Goal: Task Accomplishment & Management: Manage account settings

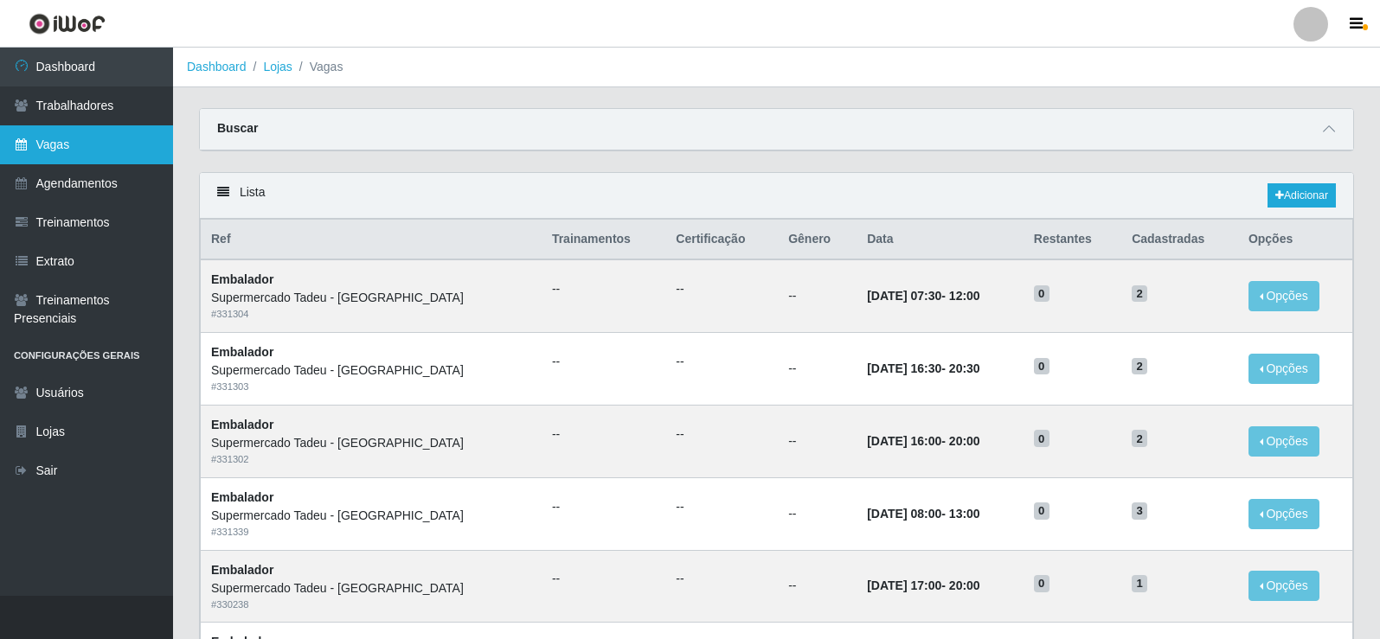
click at [64, 144] on link "Vagas" at bounding box center [86, 144] width 173 height 39
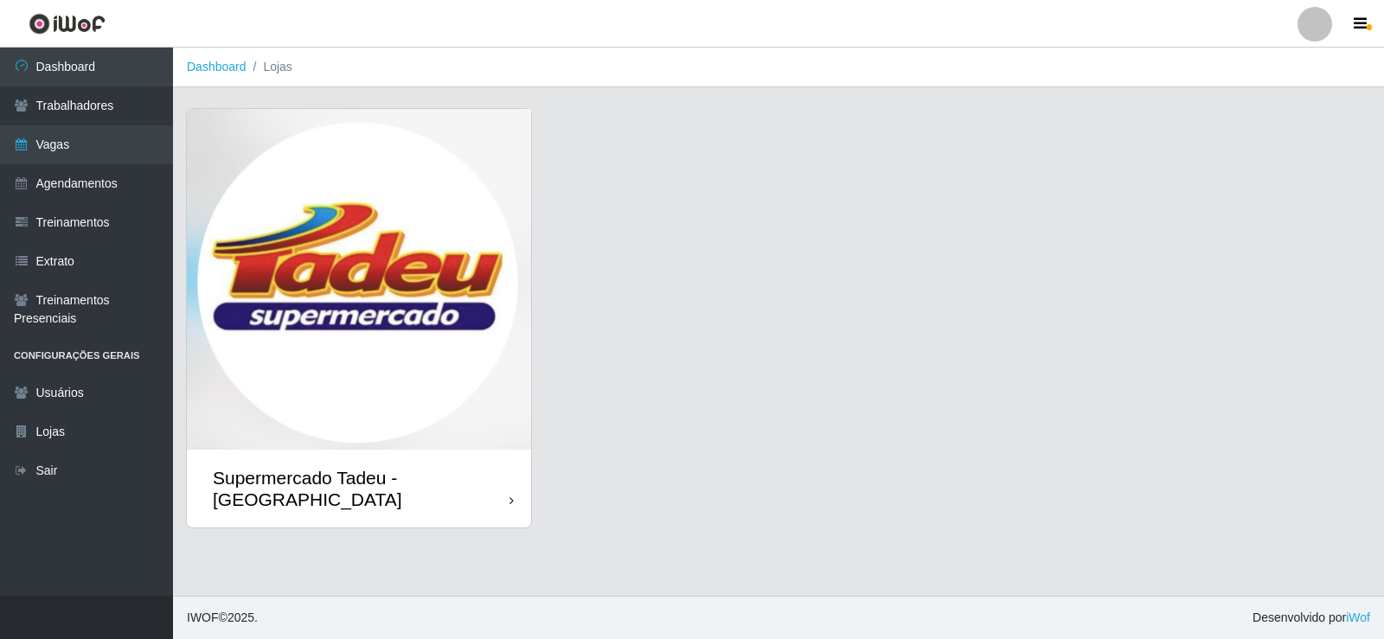
click at [392, 311] on img at bounding box center [359, 279] width 344 height 341
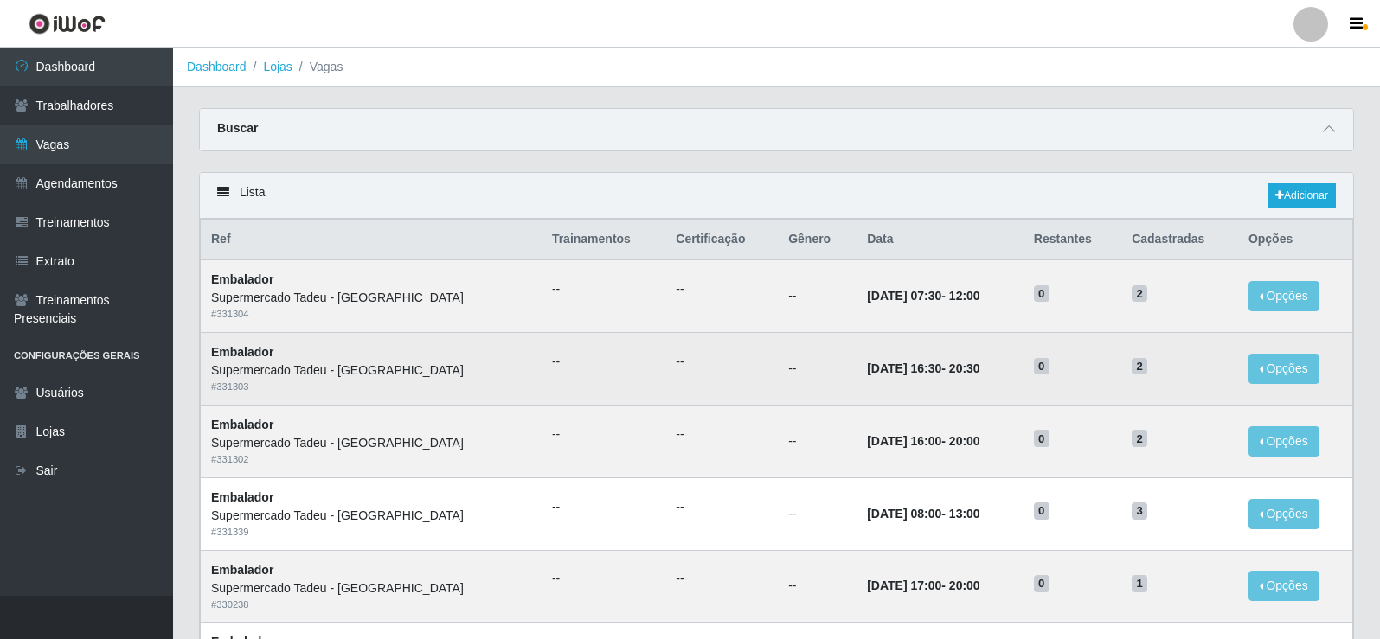
scroll to position [87, 0]
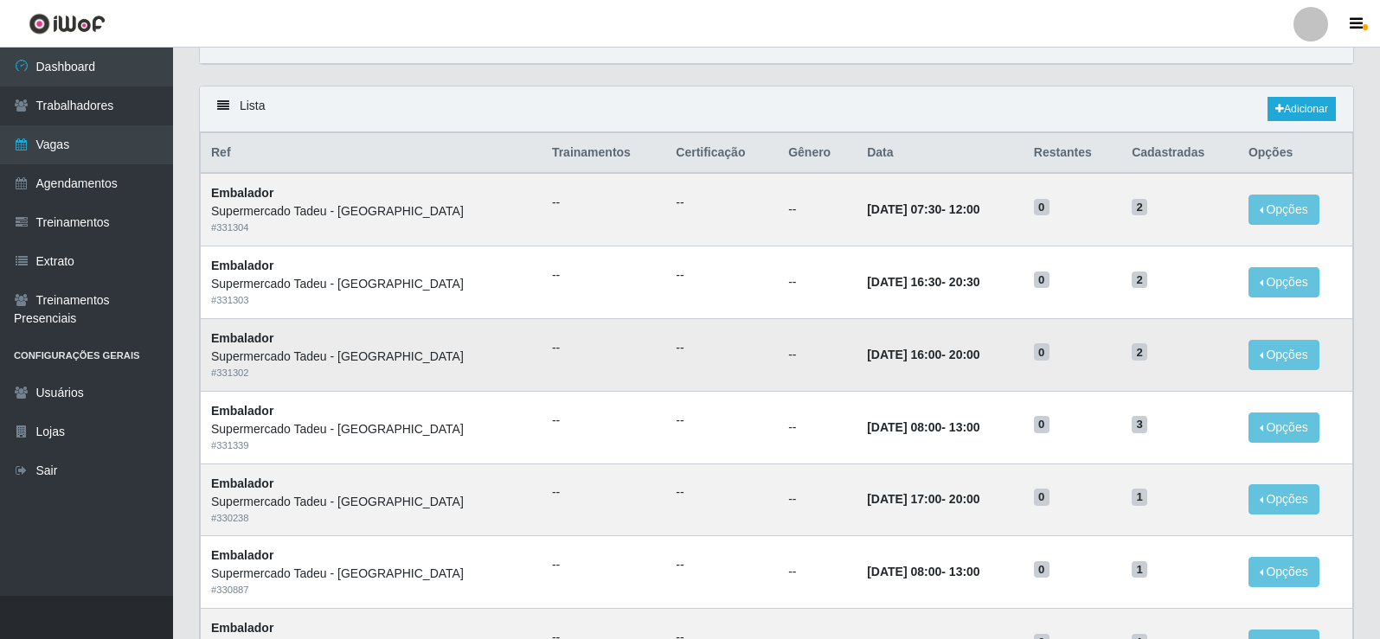
drag, startPoint x: 900, startPoint y: 357, endPoint x: 911, endPoint y: 363, distance: 12.8
click at [900, 357] on time "[DATE] 16:00" at bounding box center [904, 355] width 74 height 14
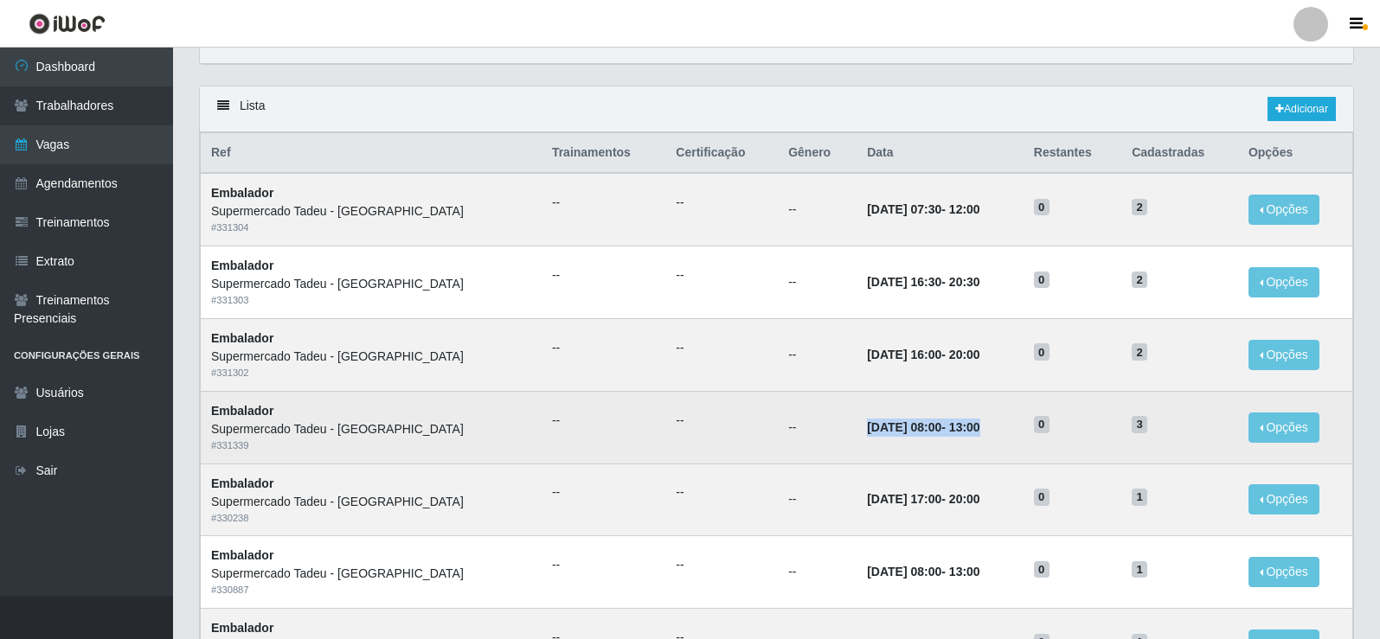
drag, startPoint x: 791, startPoint y: 435, endPoint x: 975, endPoint y: 433, distance: 184.3
click at [975, 433] on tr "Embalador Supermercado Tadeu - [GEOGRAPHIC_DATA] # 331339 -- -- -- [DATE] 08:00…" at bounding box center [777, 427] width 1152 height 73
drag, startPoint x: 1154, startPoint y: 426, endPoint x: 757, endPoint y: 413, distance: 397.3
click at [757, 413] on tr "Embalador Supermercado Tadeu - [GEOGRAPHIC_DATA] # 331339 -- -- -- [DATE] 08:00…" at bounding box center [777, 427] width 1152 height 73
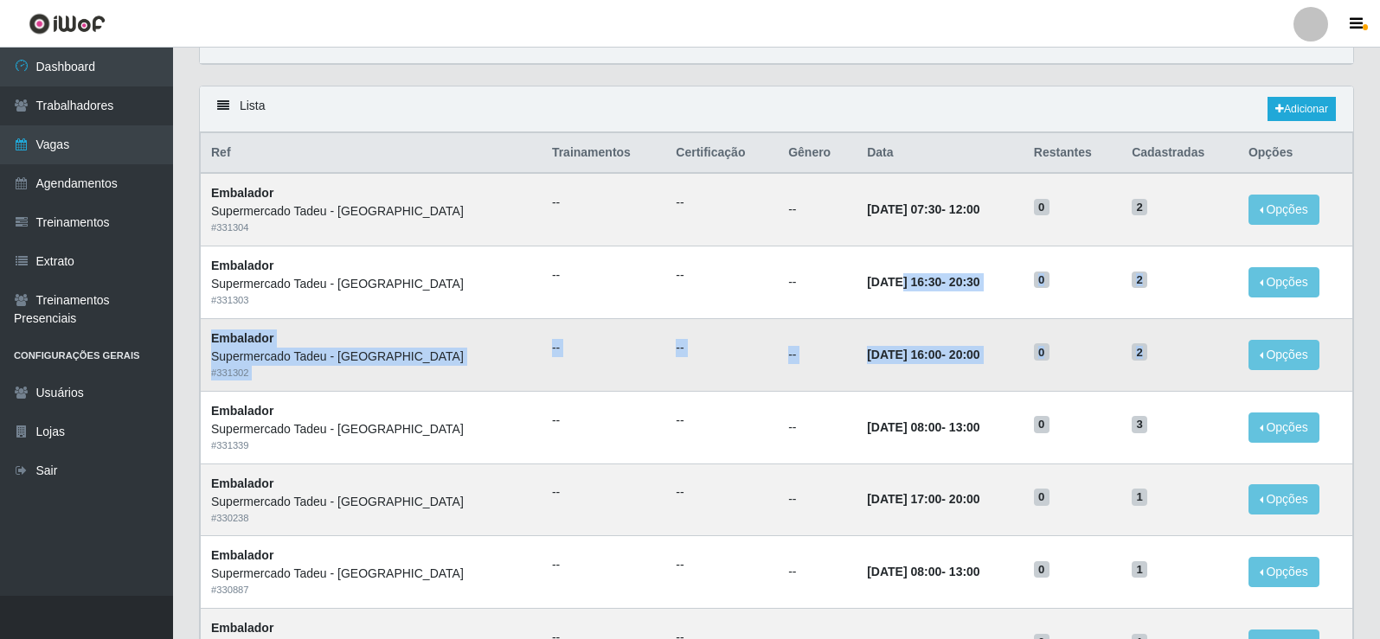
drag, startPoint x: 939, startPoint y: 307, endPoint x: 1146, endPoint y: 379, distance: 218.9
click at [83, 67] on link "Dashboard" at bounding box center [86, 67] width 173 height 39
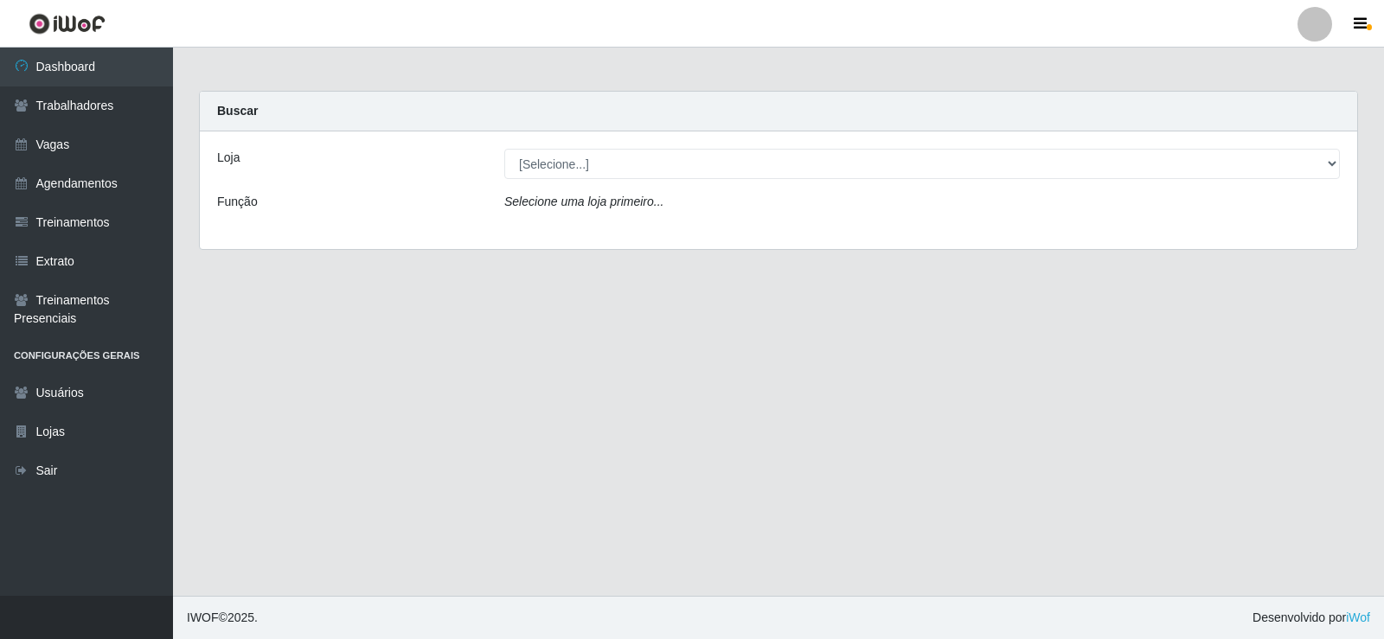
click at [551, 183] on div "Loja [Selecione...] Supermercado Tadeu - [GEOGRAPHIC_DATA] Função Selecione uma…" at bounding box center [779, 191] width 1158 height 118
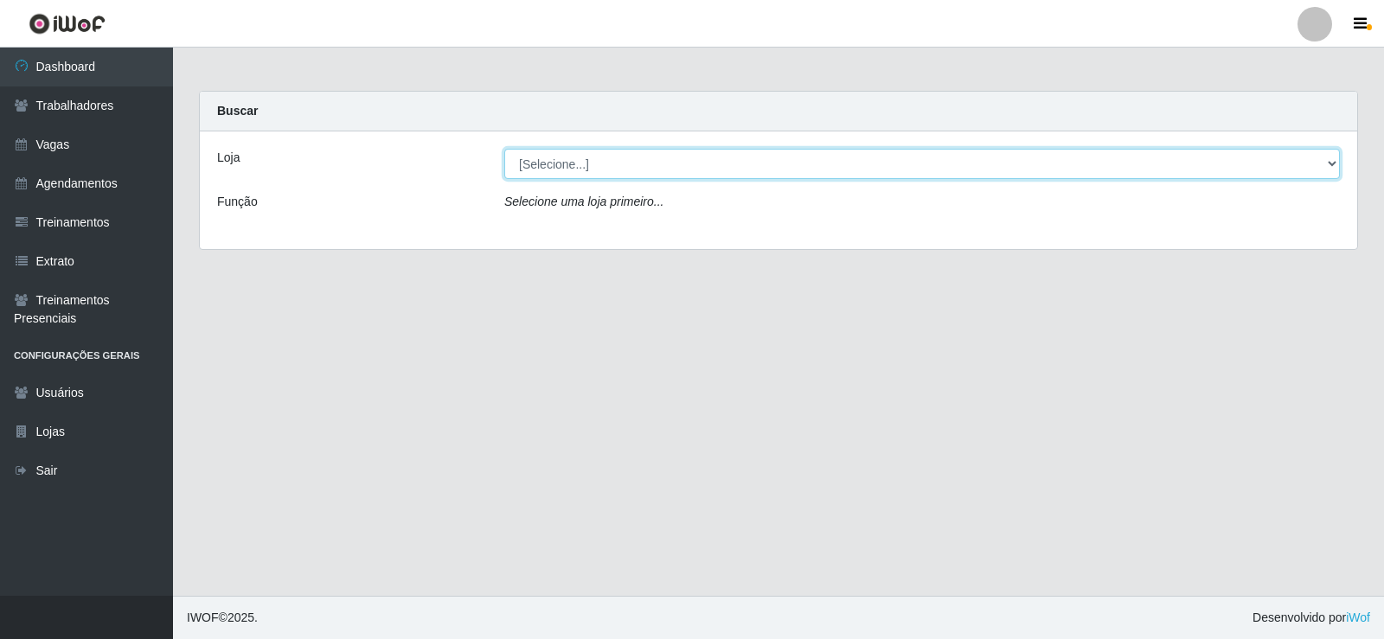
click at [568, 164] on select "[Selecione...] Supermercado Tadeu - [GEOGRAPHIC_DATA]" at bounding box center [922, 164] width 836 height 30
select select "195"
click at [504, 149] on select "[Selecione...] Supermercado Tadeu - [GEOGRAPHIC_DATA]" at bounding box center [922, 164] width 836 height 30
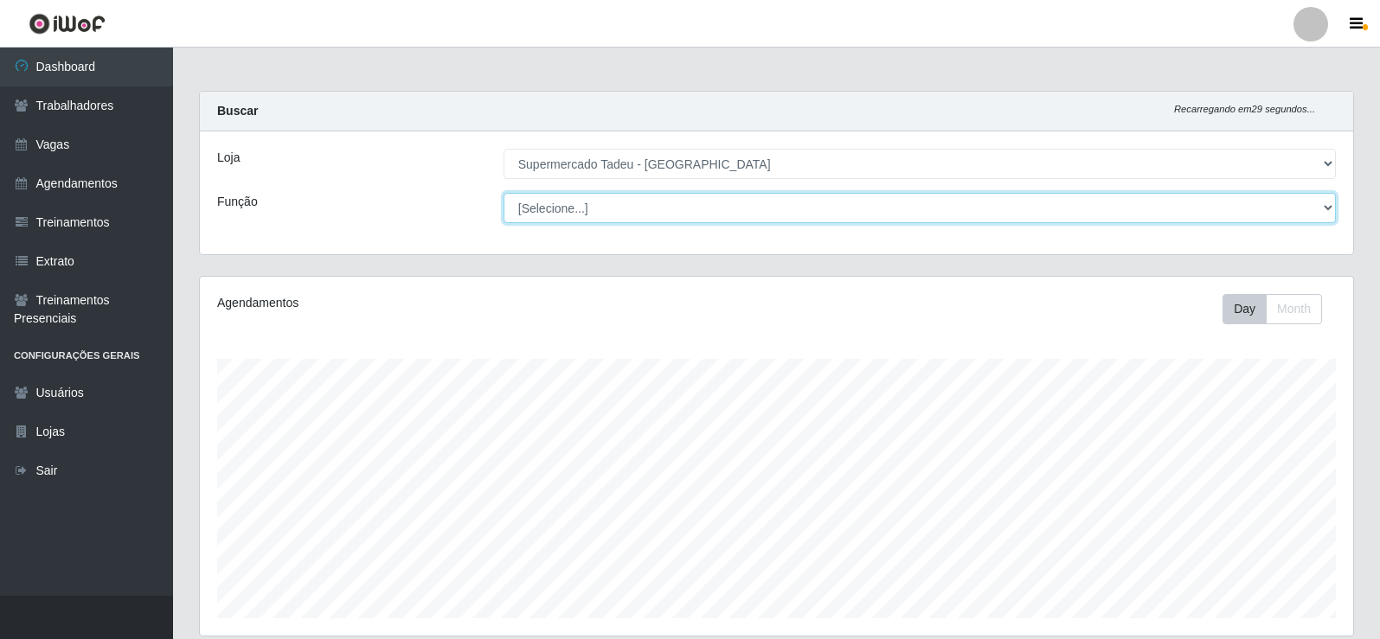
click at [562, 202] on select "[Selecione...] ASG ASG + ASG ++ Auxiliar de Estacionamento Auxiliar de Estacion…" at bounding box center [920, 208] width 832 height 30
click at [576, 207] on select "[Selecione...] ASG ASG + ASG ++ Auxiliar de Estacionamento Auxiliar de Estacion…" at bounding box center [920, 208] width 832 height 30
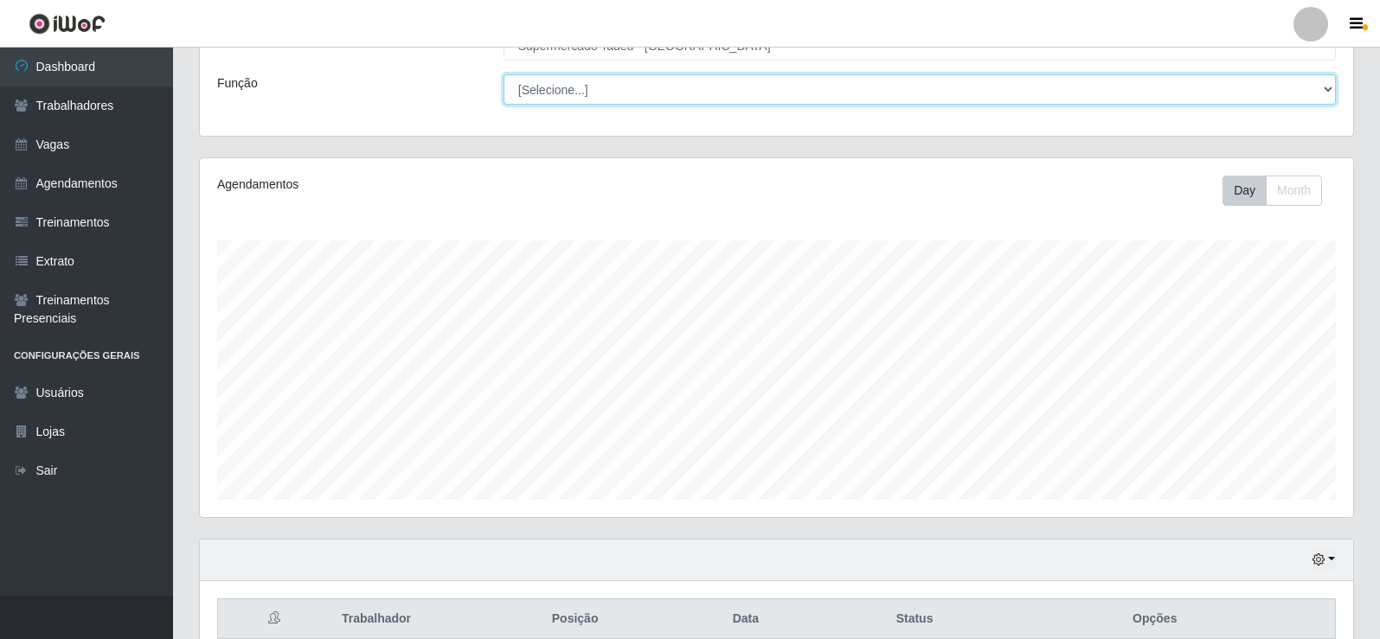
scroll to position [279, 0]
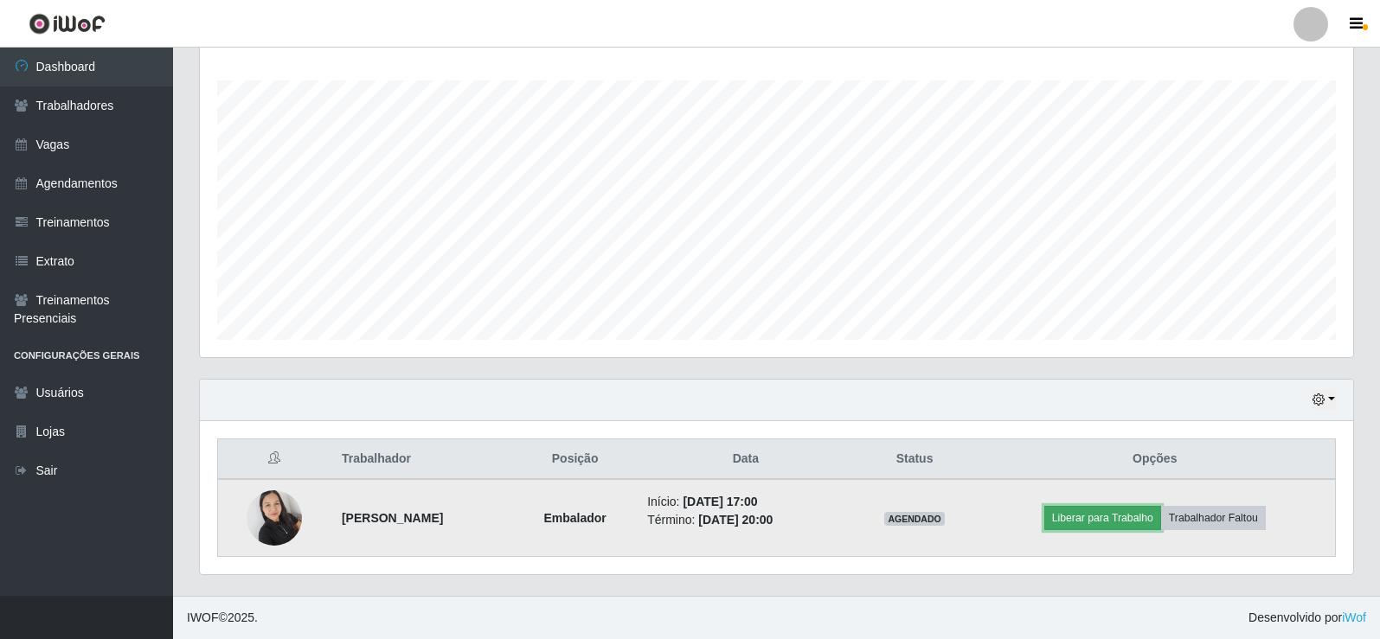
click at [1096, 517] on button "Liberar para Trabalho" at bounding box center [1102, 518] width 117 height 24
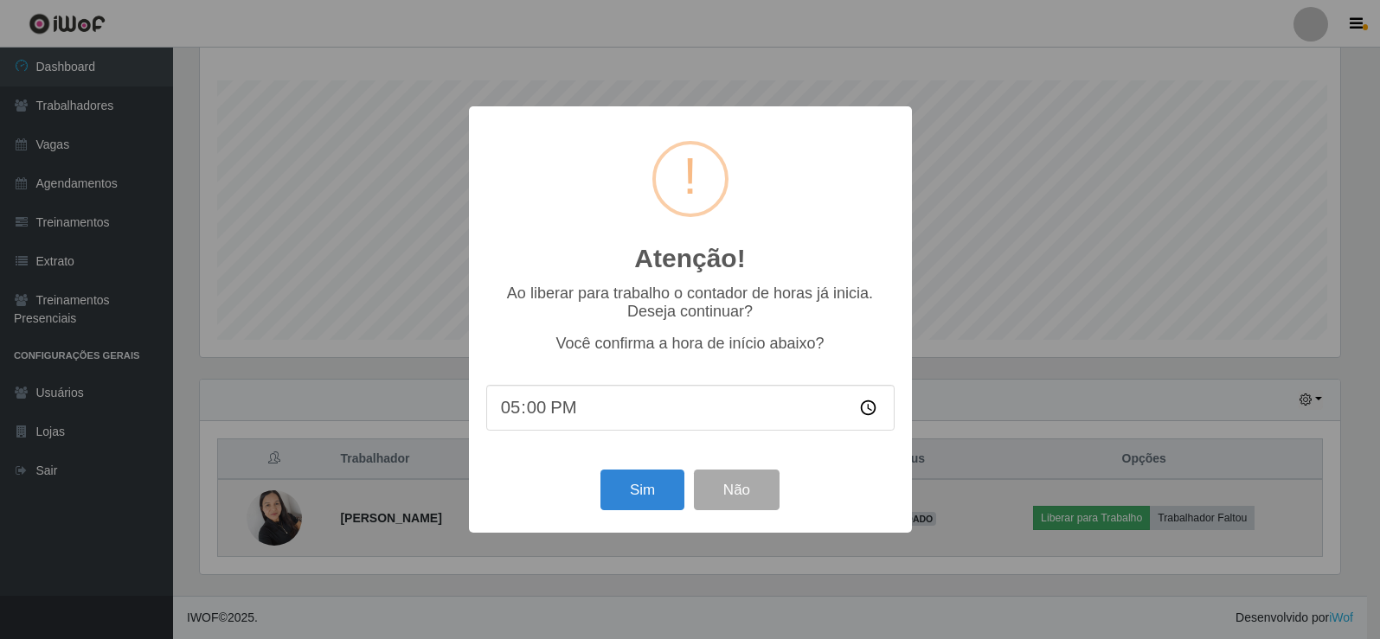
scroll to position [359, 1145]
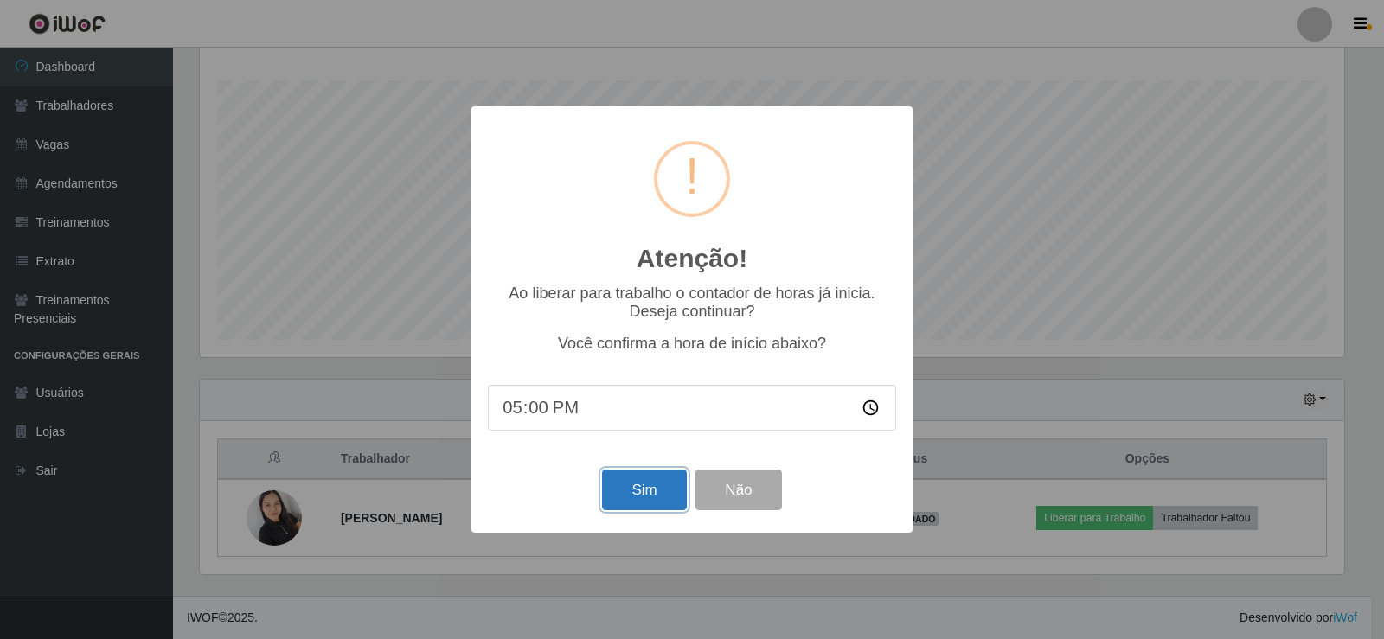
click at [657, 486] on button "Sim" at bounding box center [644, 490] width 84 height 41
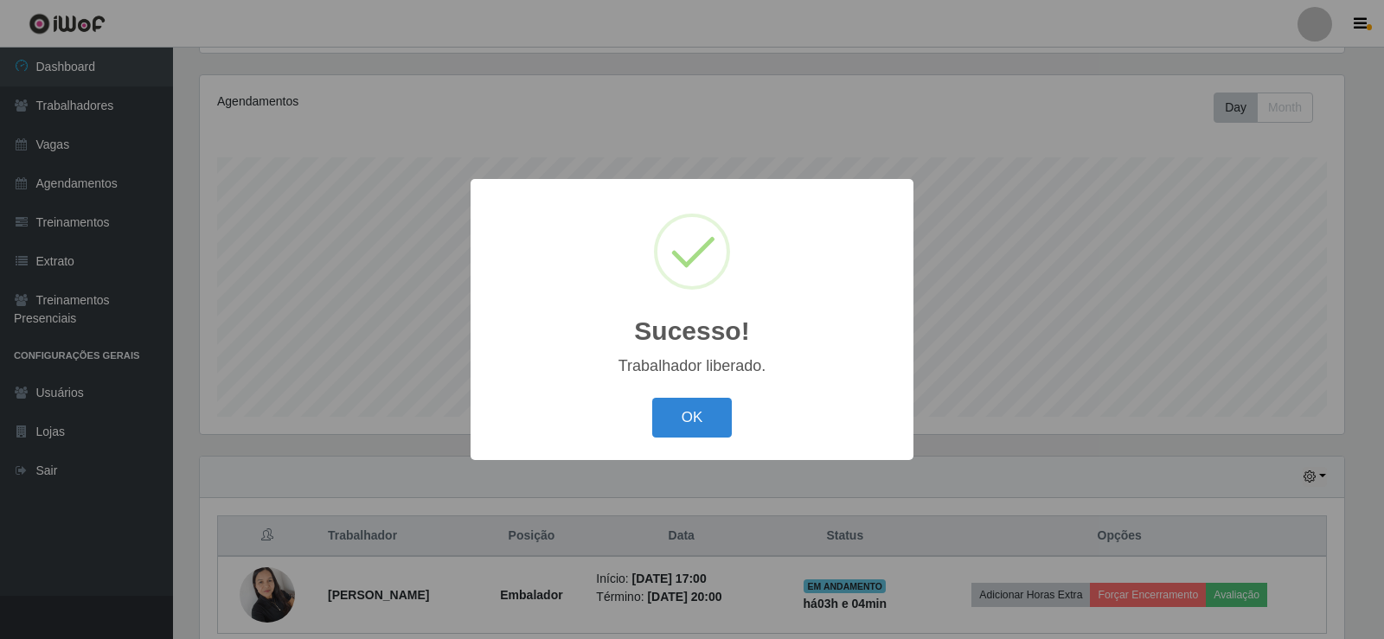
click at [657, 427] on button "OK" at bounding box center [692, 418] width 80 height 41
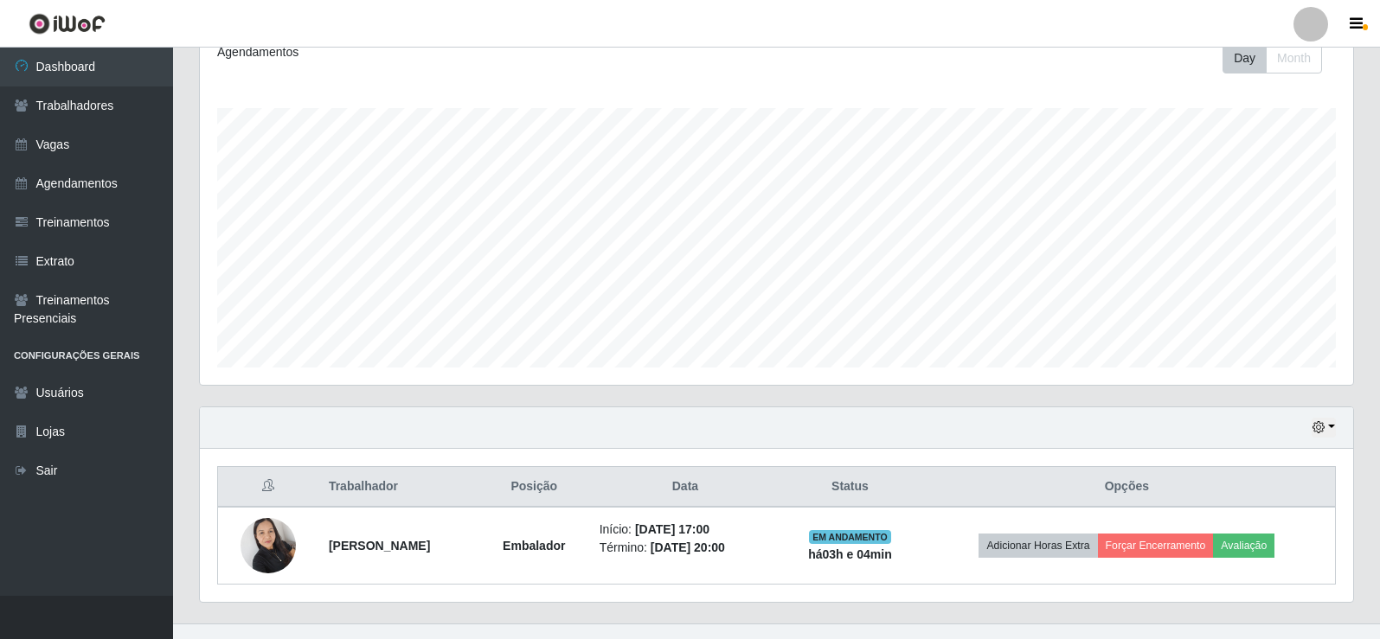
scroll to position [279, 0]
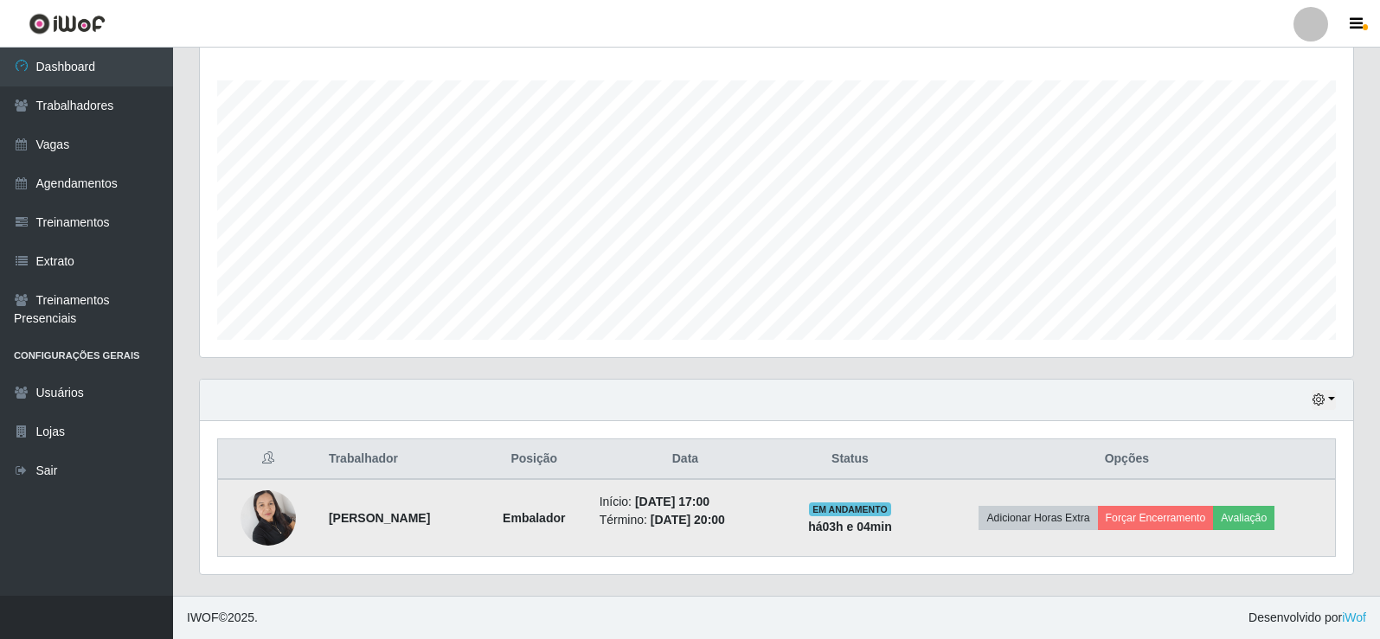
drag, startPoint x: 1261, startPoint y: 536, endPoint x: 1260, endPoint y: 523, distance: 14.0
click at [1261, 534] on td "Adicionar Horas Extra Forçar Encerramento Avaliação" at bounding box center [1127, 518] width 417 height 78
click at [1260, 523] on button "Avaliação" at bounding box center [1243, 518] width 61 height 24
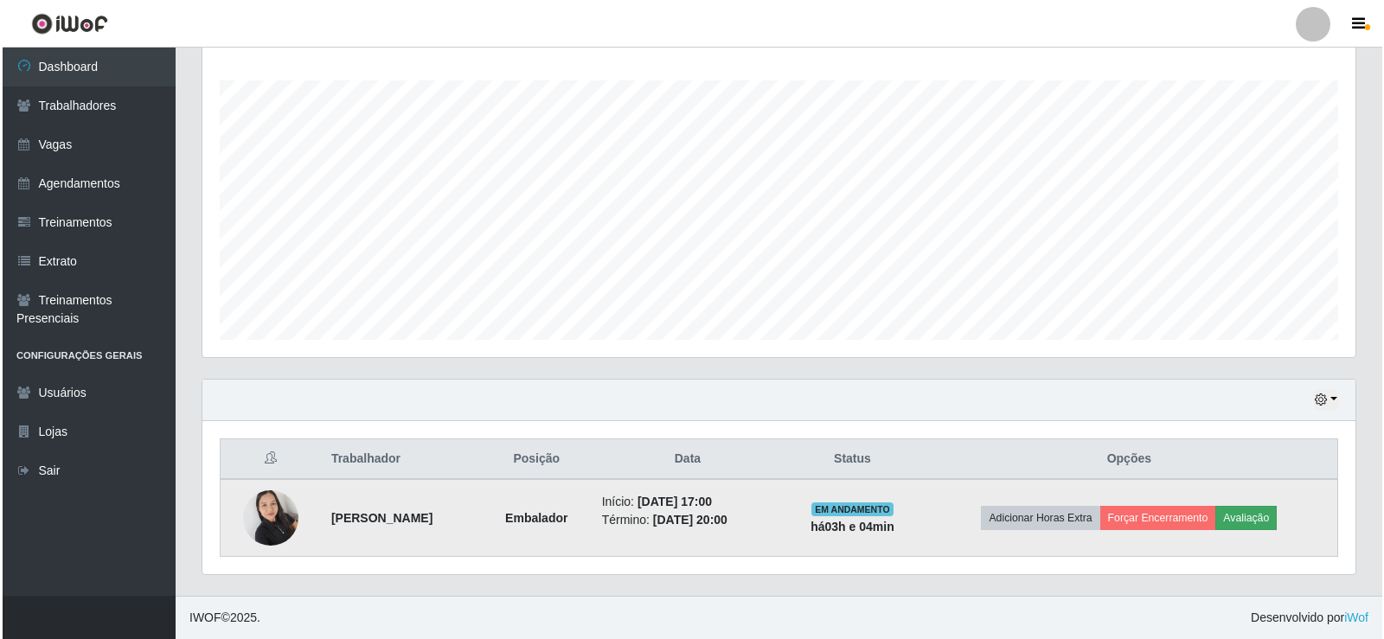
scroll to position [359, 1145]
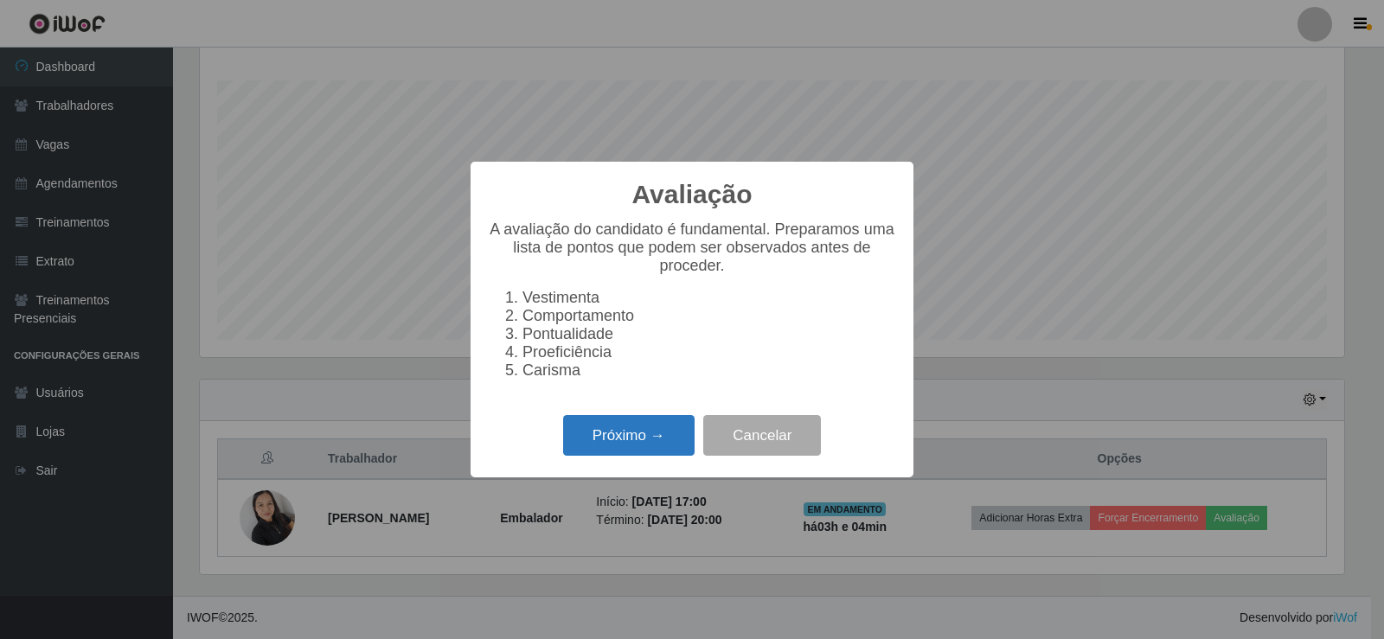
click at [658, 440] on button "Próximo →" at bounding box center [629, 435] width 132 height 41
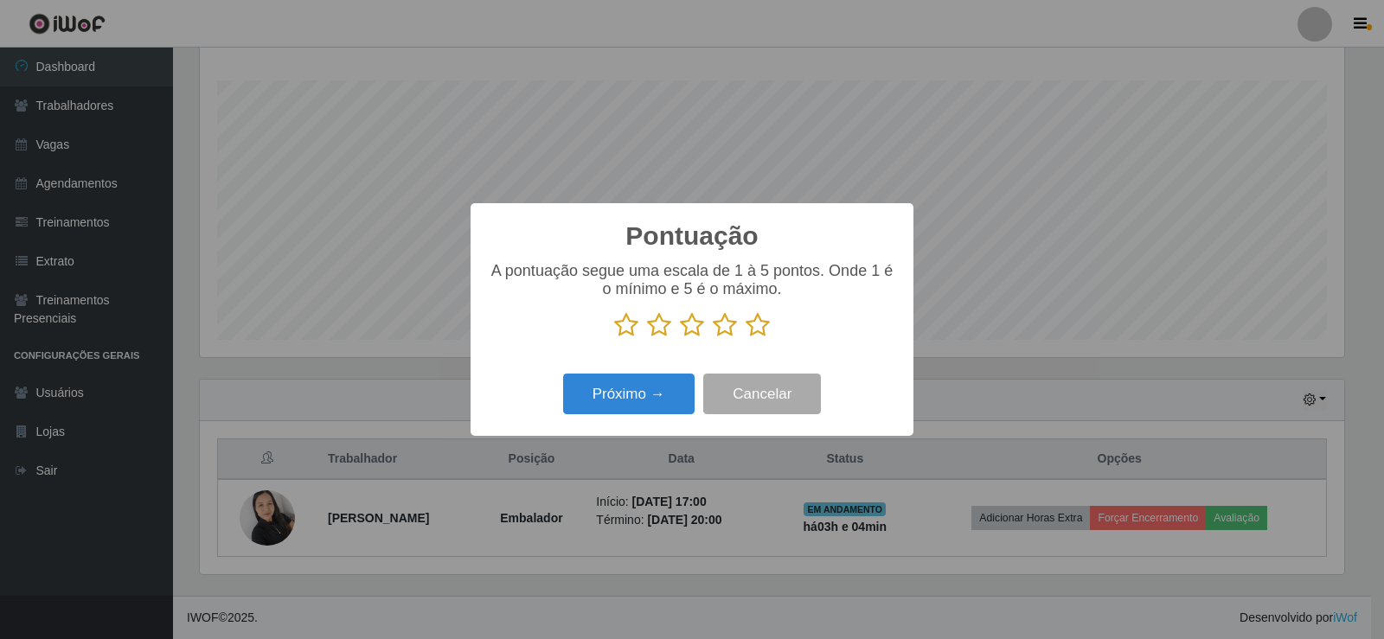
scroll to position [864822, 864037]
click at [753, 330] on icon at bounding box center [758, 325] width 24 height 26
click at [746, 338] on input "radio" at bounding box center [746, 338] width 0 height 0
click at [661, 383] on button "Próximo →" at bounding box center [629, 394] width 132 height 41
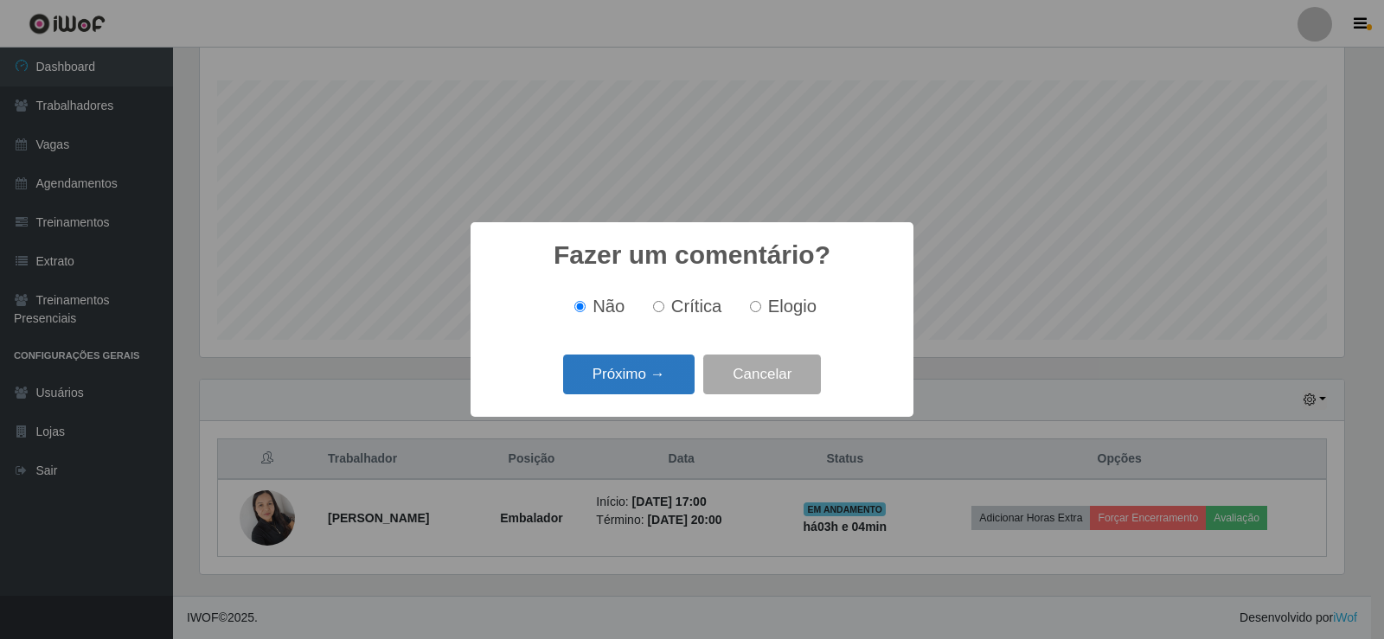
click at [662, 385] on button "Próximo →" at bounding box center [629, 375] width 132 height 41
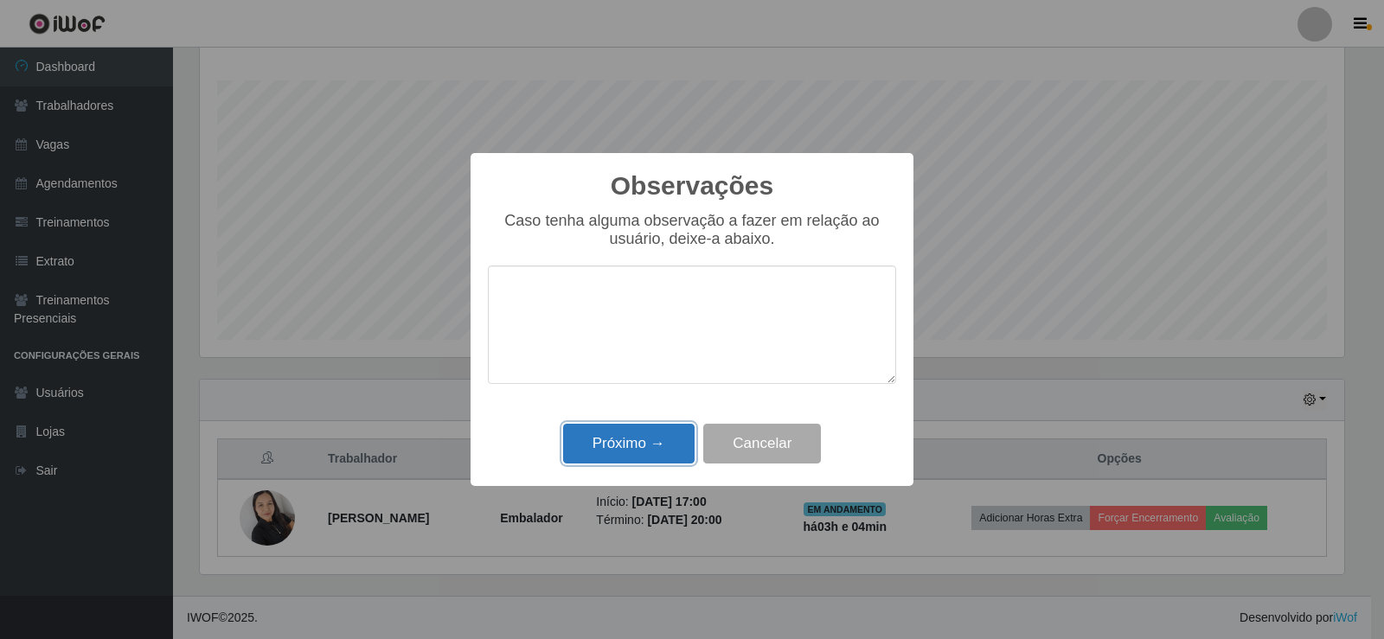
click at [642, 452] on button "Próximo →" at bounding box center [629, 444] width 132 height 41
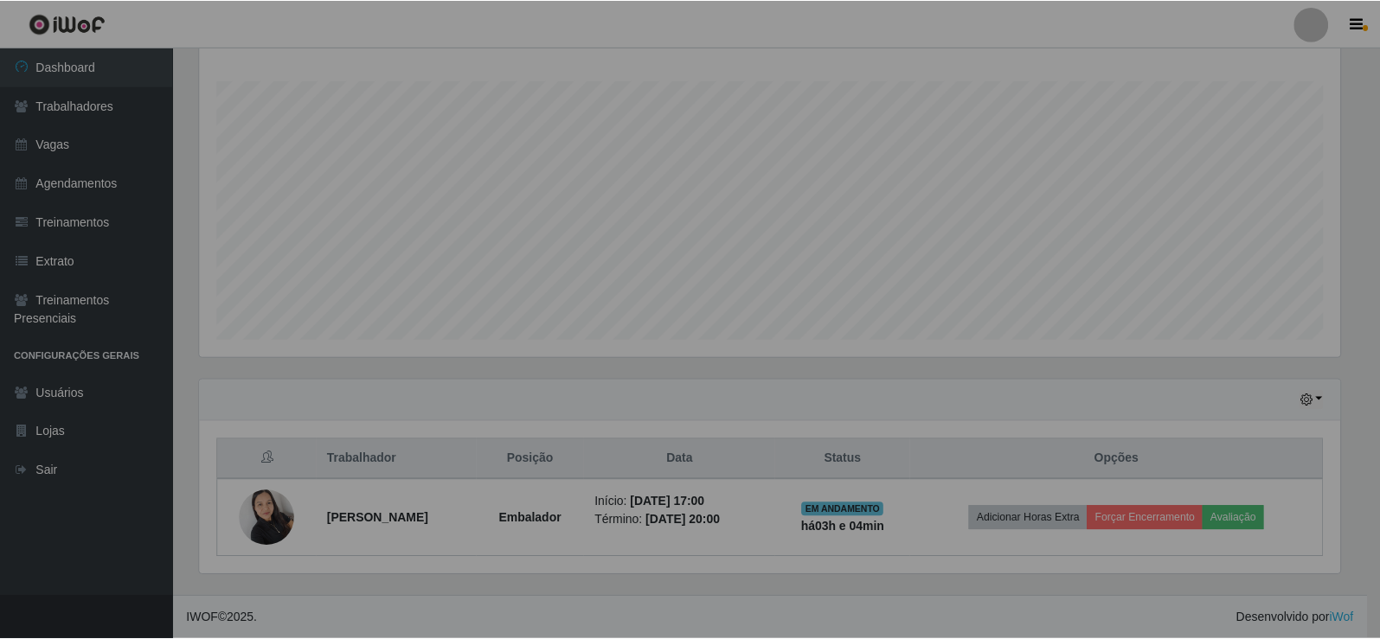
scroll to position [359, 1153]
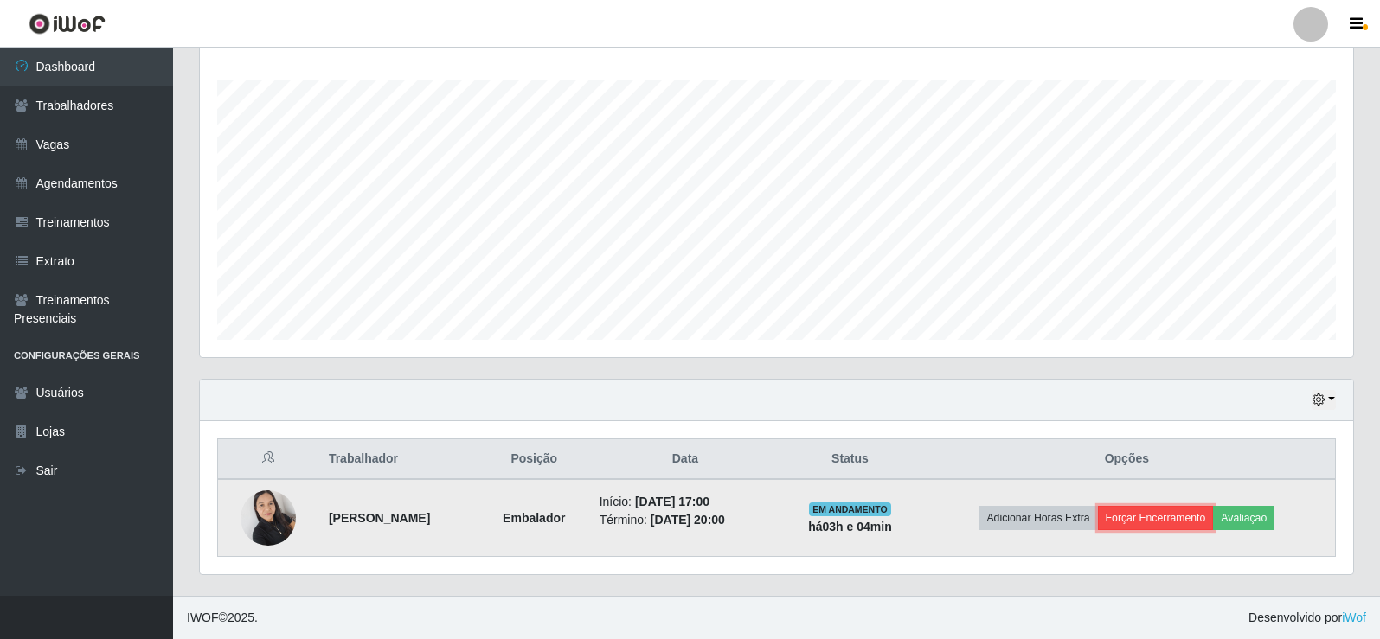
click at [1170, 519] on button "Forçar Encerramento" at bounding box center [1156, 518] width 116 height 24
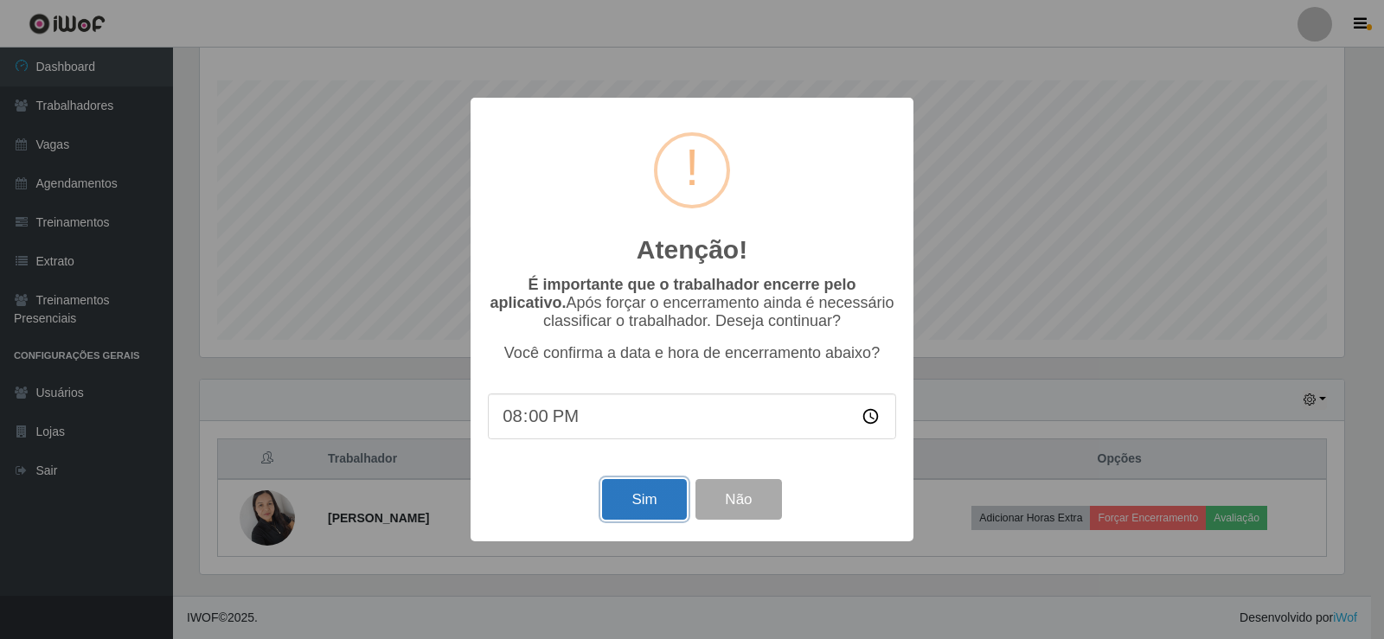
click at [666, 510] on button "Sim" at bounding box center [644, 499] width 84 height 41
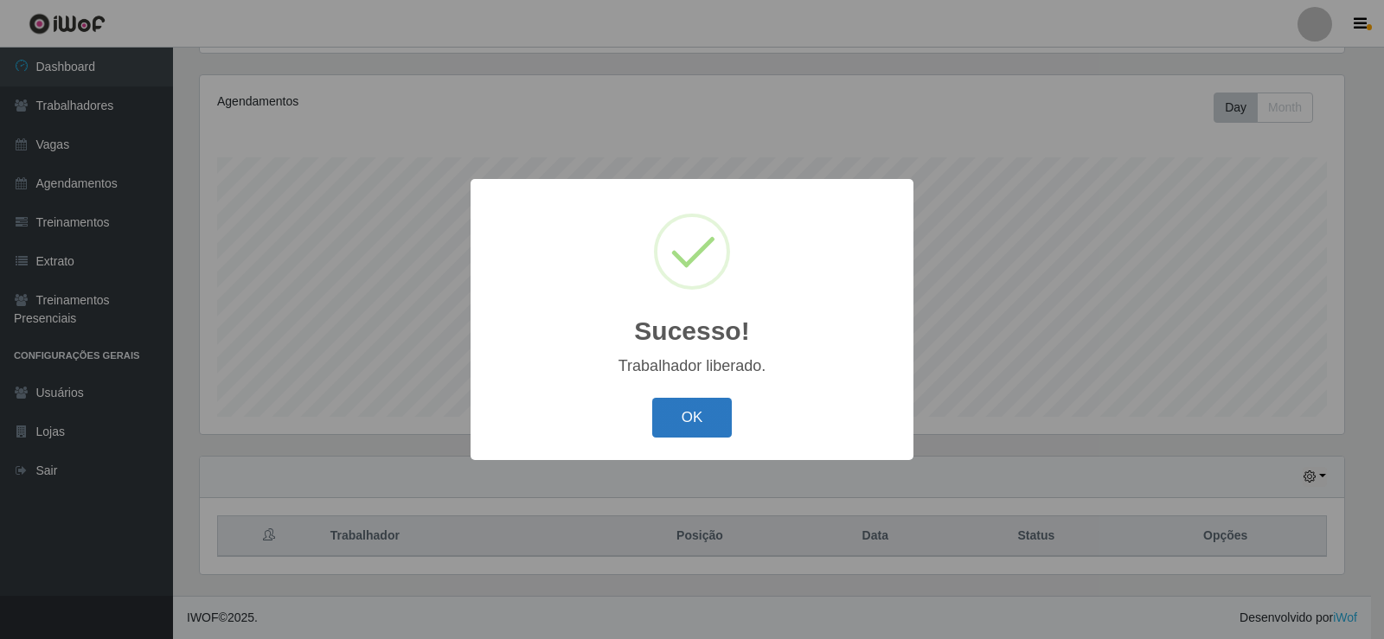
drag, startPoint x: 671, startPoint y: 455, endPoint x: 677, endPoint y: 432, distance: 23.9
click at [672, 446] on div "Sucesso! × Trabalhador liberado. OK Cancel" at bounding box center [692, 319] width 443 height 280
drag, startPoint x: 677, startPoint y: 432, endPoint x: 686, endPoint y: 402, distance: 30.9
click at [677, 430] on button "OK" at bounding box center [692, 418] width 80 height 41
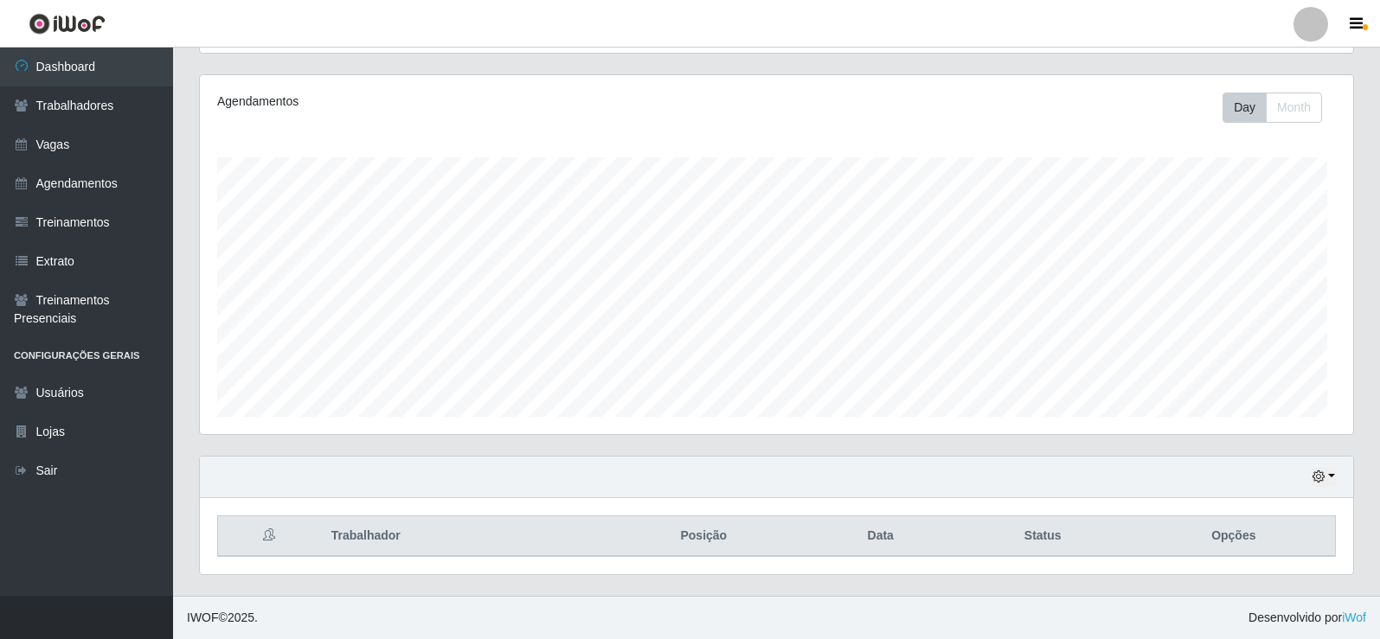
scroll to position [0, 0]
click at [73, 128] on link "Vagas" at bounding box center [86, 144] width 173 height 39
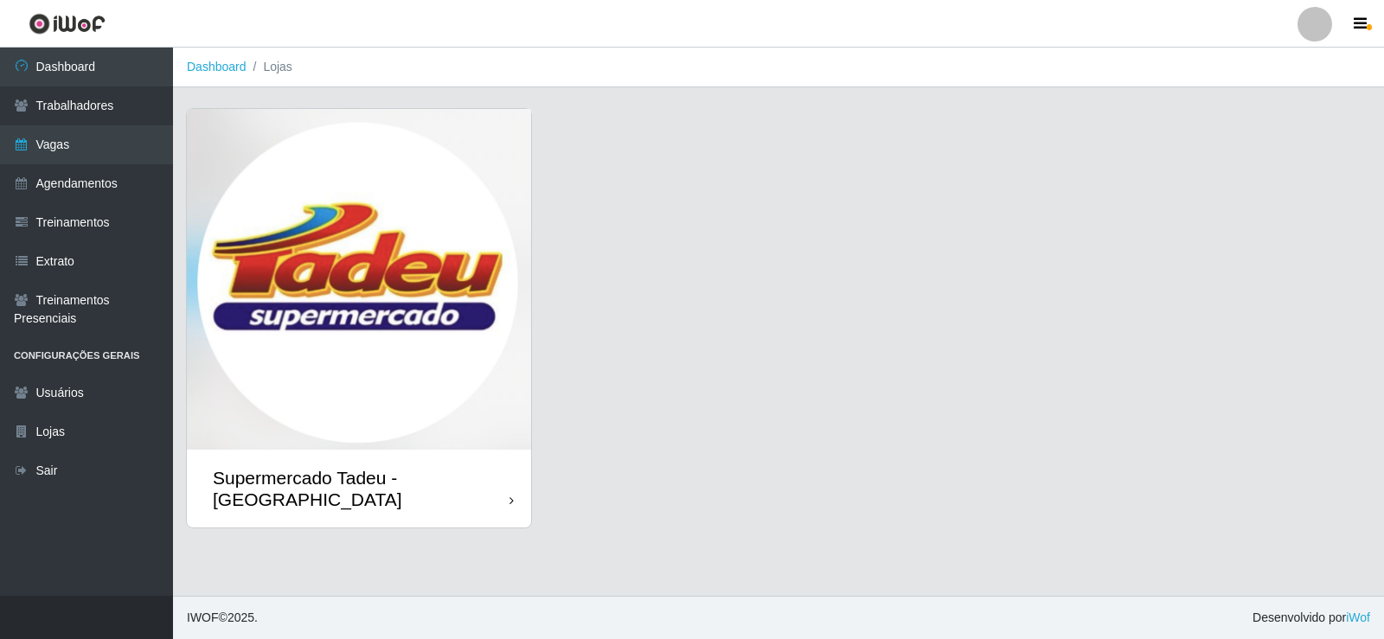
click at [465, 324] on img at bounding box center [359, 279] width 344 height 341
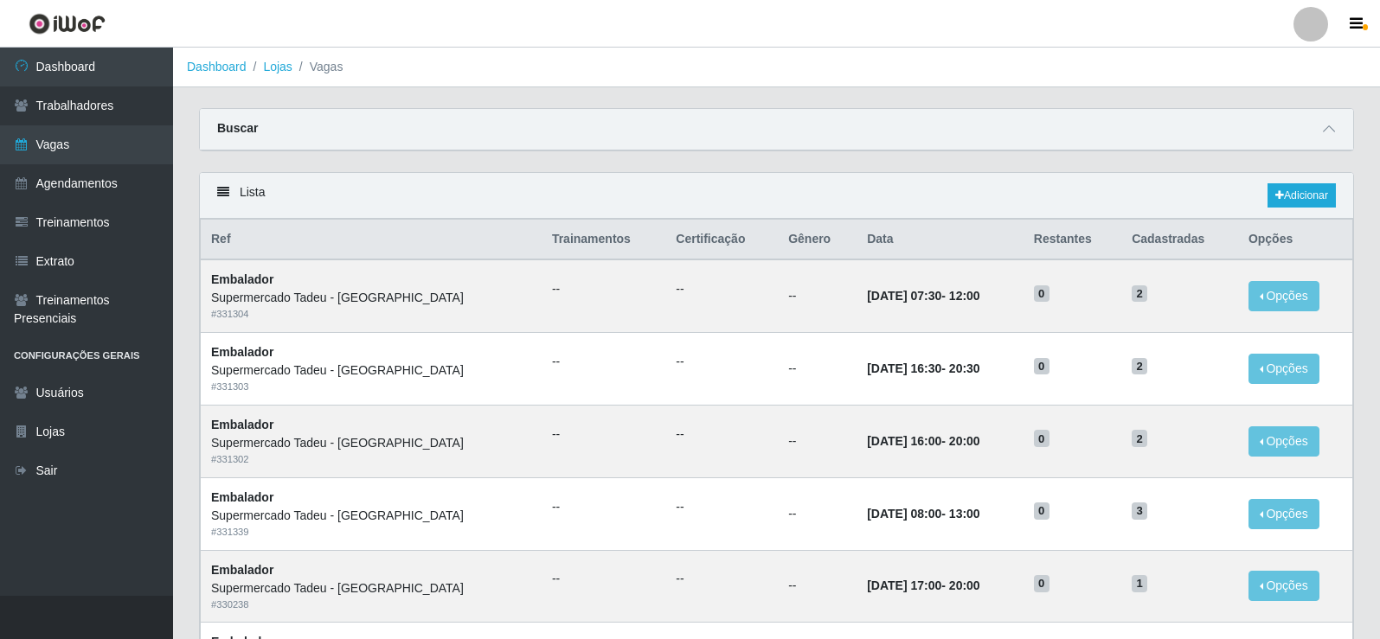
click at [873, 172] on div "Carregando... Buscar Início em Término em Função [Selecione...] ASG ASG + ASG +…" at bounding box center [776, 140] width 1181 height 64
